Goal: Find specific page/section: Find specific page/section

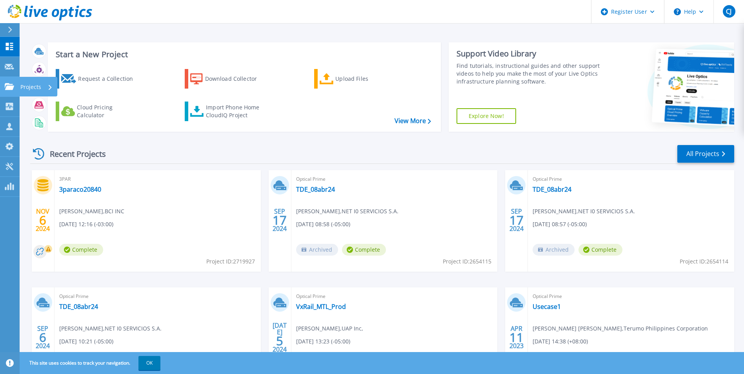
click at [10, 90] on link "Projects Projects" at bounding box center [10, 87] width 20 height 20
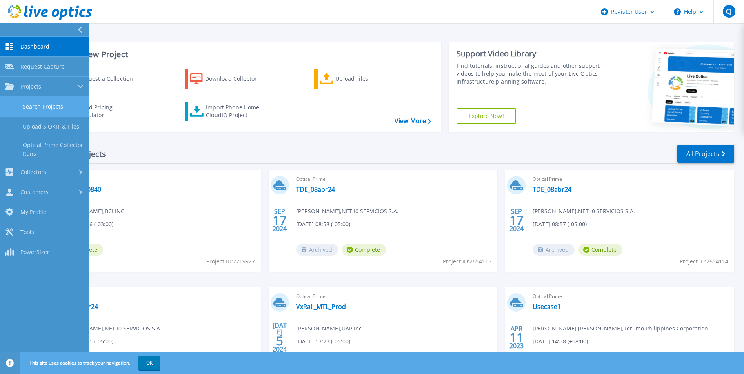
click at [36, 111] on link "Search Projects" at bounding box center [44, 107] width 89 height 20
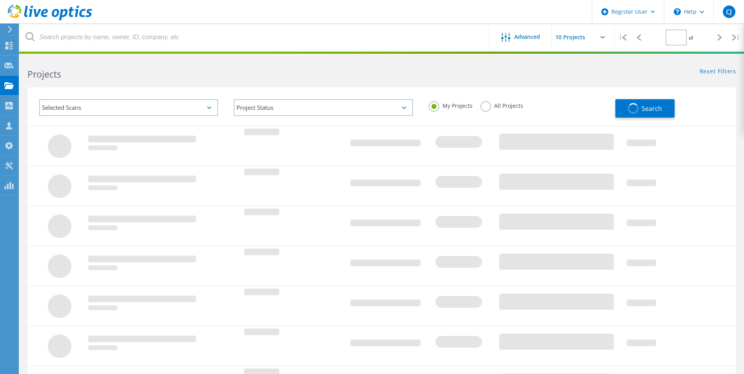
type input "1"
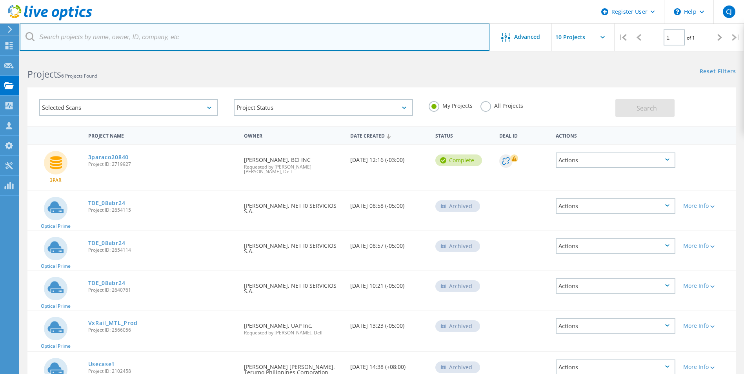
click at [78, 35] on input "text" at bounding box center [255, 37] width 470 height 27
paste input "2943671"
type input "2943671"
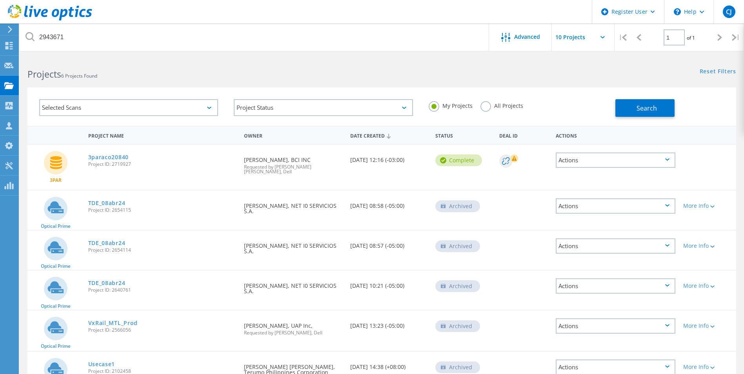
click at [485, 107] on label "All Projects" at bounding box center [502, 104] width 43 height 7
click at [0, 0] on input "All Projects" at bounding box center [0, 0] width 0 height 0
click at [627, 111] on button "Search" at bounding box center [645, 108] width 59 height 18
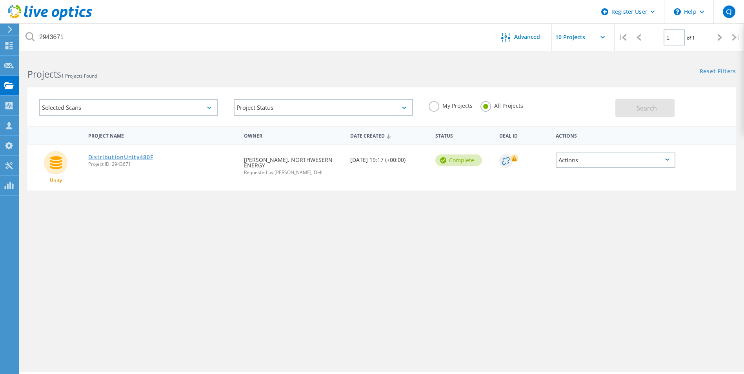
click at [139, 155] on link "DistributionUnity480F" at bounding box center [120, 157] width 65 height 5
